Goal: Information Seeking & Learning: Check status

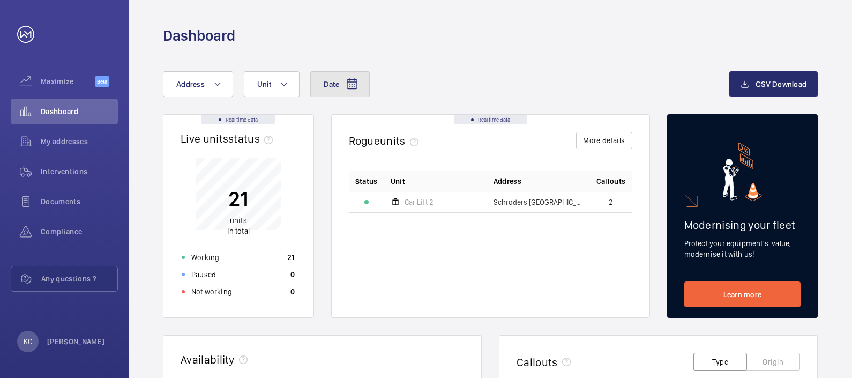
click at [350, 83] on mat-icon at bounding box center [352, 84] width 13 height 13
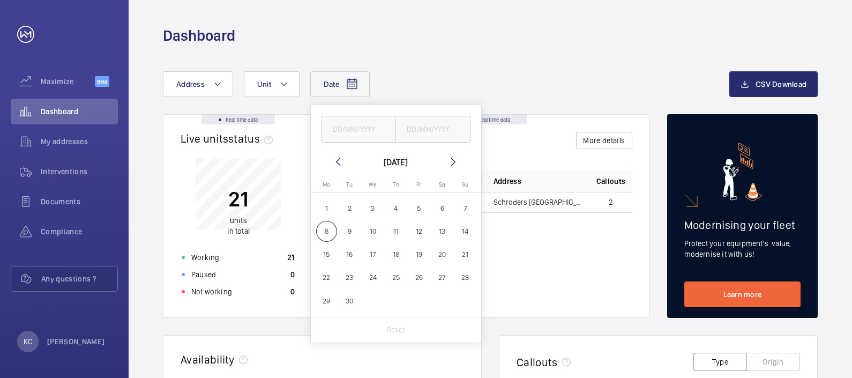
click at [322, 211] on span "1" at bounding box center [326, 208] width 21 height 21
type input "[DATE]"
click at [466, 205] on span "7" at bounding box center [465, 208] width 21 height 21
type input "[DATE]"
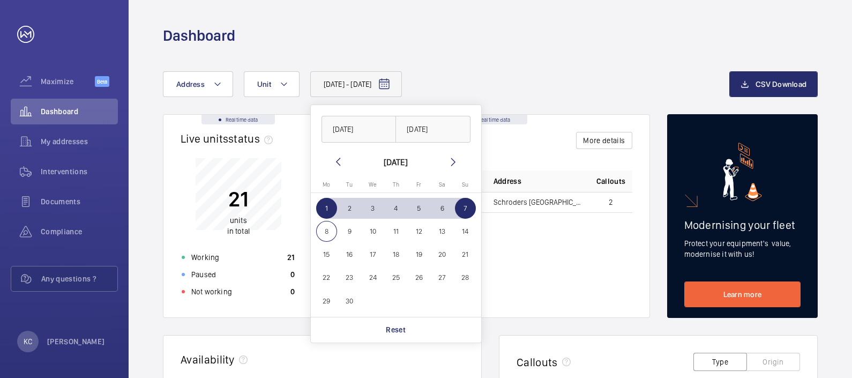
click at [592, 236] on div "Status Unit Address Callouts Car Lift [STREET_ADDRESS]" at bounding box center [490, 235] width 283 height 130
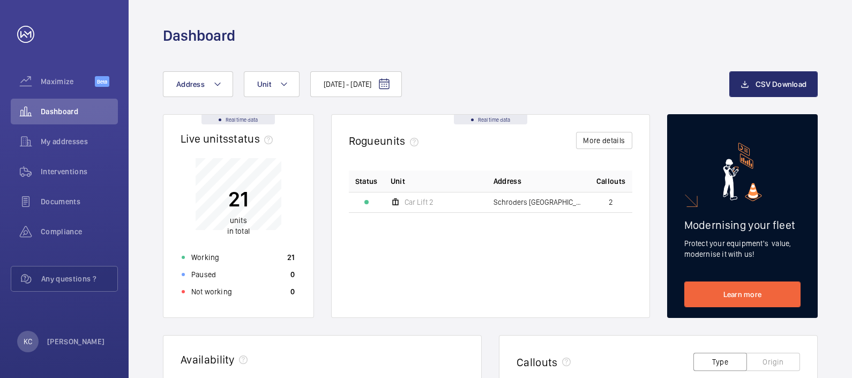
scroll to position [330, 0]
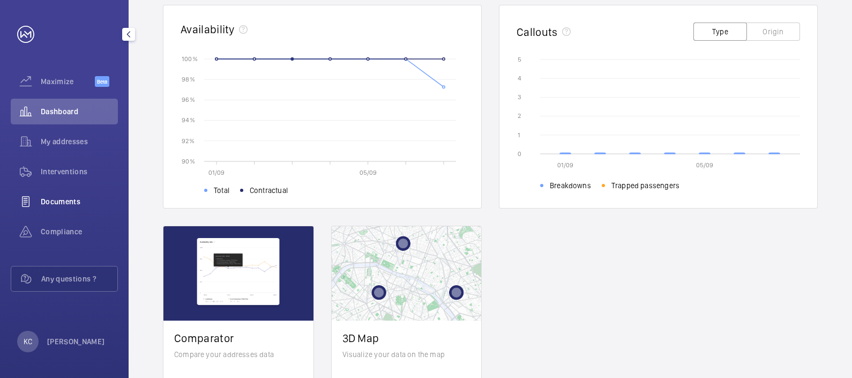
click at [56, 204] on span "Documents" at bounding box center [79, 201] width 77 height 11
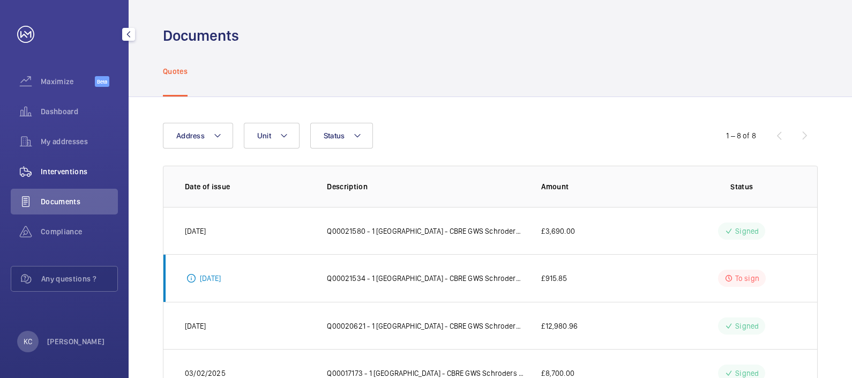
click at [80, 169] on span "Interventions" at bounding box center [79, 171] width 77 height 11
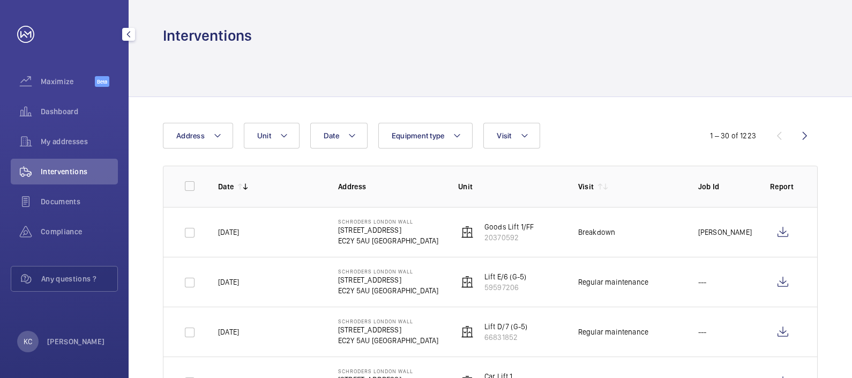
click at [58, 168] on span "Interventions" at bounding box center [79, 171] width 77 height 11
click at [58, 108] on span "Dashboard" at bounding box center [79, 111] width 77 height 11
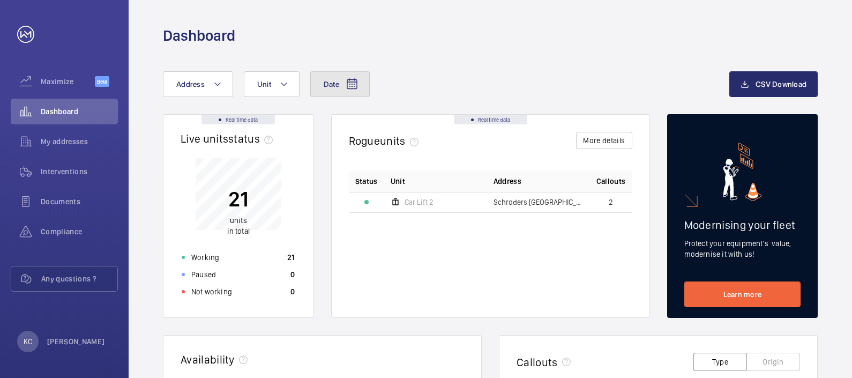
click at [352, 80] on mat-icon at bounding box center [352, 84] width 13 height 13
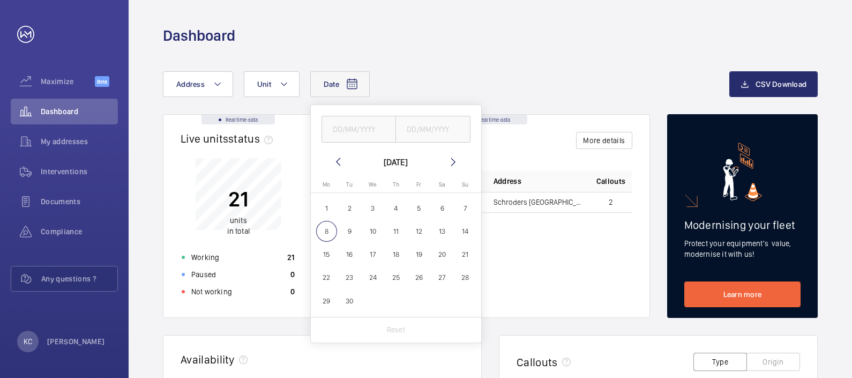
click at [327, 210] on span "1" at bounding box center [326, 208] width 21 height 21
type input "[DATE]"
click at [464, 206] on span "7" at bounding box center [465, 208] width 21 height 21
type input "[DATE]"
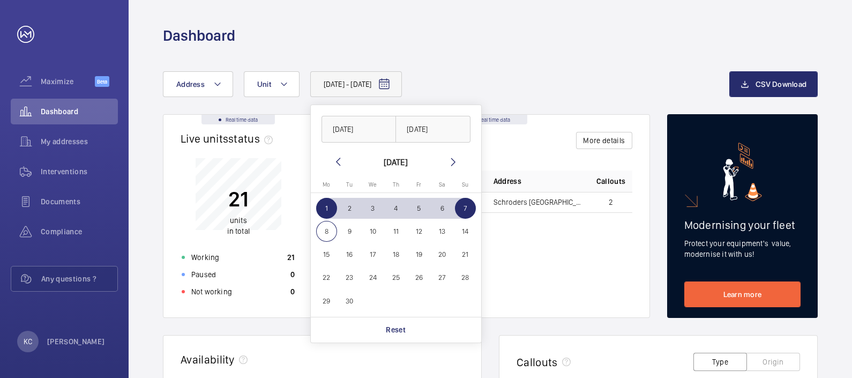
click at [566, 254] on div "Status Unit Address Callouts Car Lift [STREET_ADDRESS]" at bounding box center [490, 235] width 283 height 130
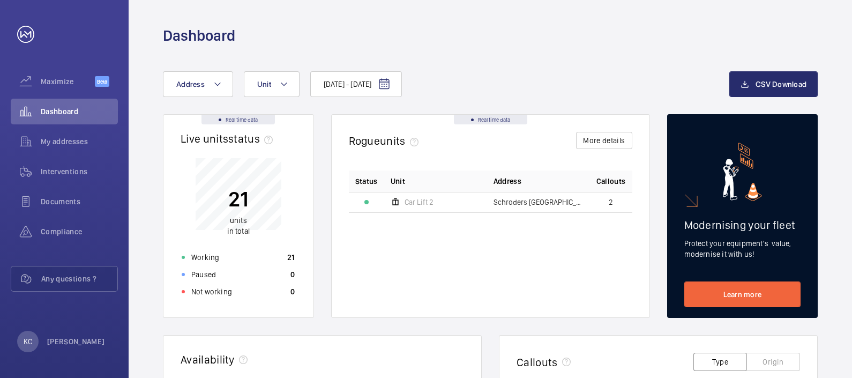
click at [396, 196] on mat-icon at bounding box center [396, 202] width 10 height 13
click at [531, 201] on span "Schroders [GEOGRAPHIC_DATA] - [STREET_ADDRESS]" at bounding box center [538, 201] width 90 height 7
drag, startPoint x: 531, startPoint y: 201, endPoint x: 610, endPoint y: 199, distance: 79.3
click at [610, 199] on span "2" at bounding box center [611, 201] width 4 height 7
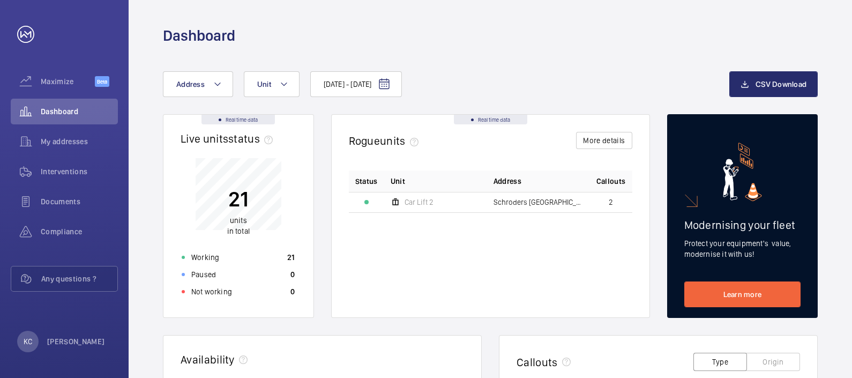
click at [612, 201] on span "2" at bounding box center [611, 201] width 4 height 7
click at [562, 201] on span "Schroders [GEOGRAPHIC_DATA] - [STREET_ADDRESS]" at bounding box center [538, 201] width 90 height 7
click at [492, 199] on td "Schroders [GEOGRAPHIC_DATA] - [STREET_ADDRESS]" at bounding box center [538, 202] width 103 height 20
drag, startPoint x: 492, startPoint y: 199, endPoint x: 405, endPoint y: 199, distance: 87.3
click at [414, 199] on span "Car Lift 2" at bounding box center [418, 201] width 29 height 7
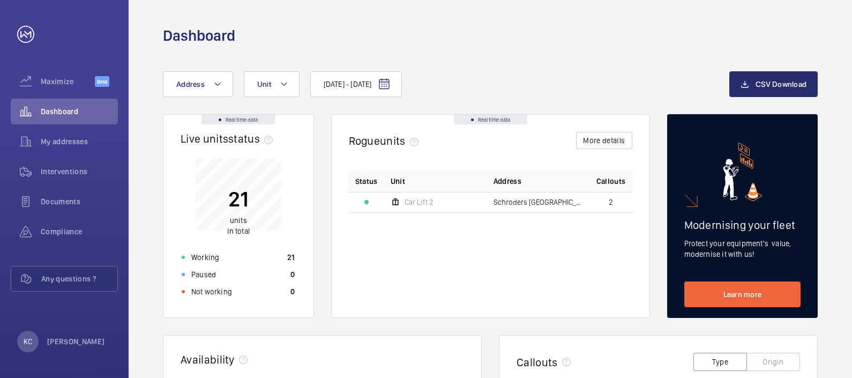
drag, startPoint x: 366, startPoint y: 200, endPoint x: 372, endPoint y: 200, distance: 5.9
click at [365, 200] on div at bounding box center [366, 202] width 4 height 4
click at [396, 201] on mat-icon at bounding box center [396, 202] width 10 height 13
click at [415, 199] on span "Car Lift 2" at bounding box center [418, 201] width 29 height 7
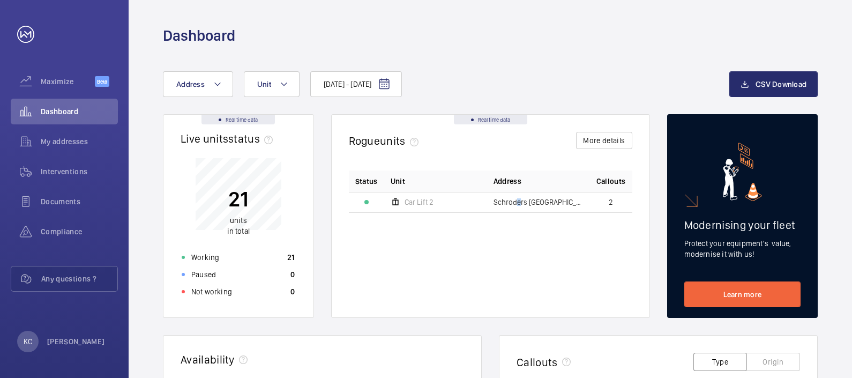
click at [519, 198] on span "Schroders [GEOGRAPHIC_DATA] - [STREET_ADDRESS]" at bounding box center [538, 201] width 90 height 7
click at [599, 139] on button "More details" at bounding box center [604, 140] width 56 height 17
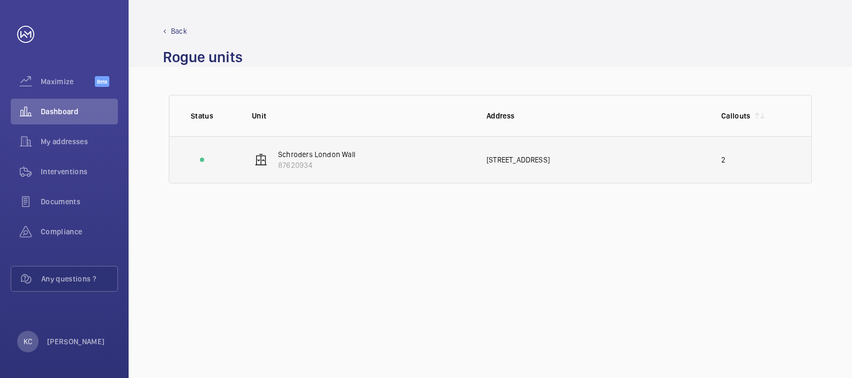
click at [584, 153] on td "[STREET_ADDRESS]" at bounding box center [586, 159] width 235 height 47
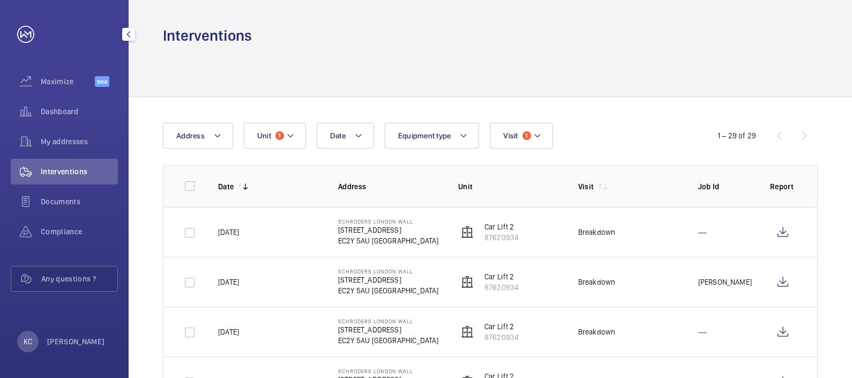
click at [61, 169] on span "Interventions" at bounding box center [79, 171] width 77 height 11
